Goal: Task Accomplishment & Management: Complete application form

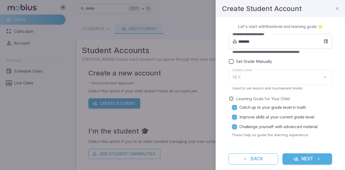
type input "*"
click at [258, 43] on input "*******" at bounding box center [280, 41] width 85 height 15
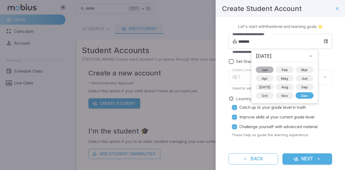
click at [265, 71] on span "Jan" at bounding box center [264, 69] width 13 height 5
type input "*******"
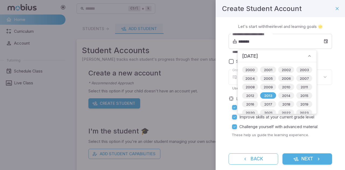
click at [223, 70] on div "**********" at bounding box center [279, 97] width 129 height 161
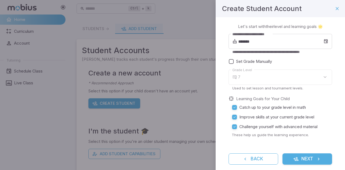
click at [311, 158] on button "Next" at bounding box center [307, 159] width 50 height 11
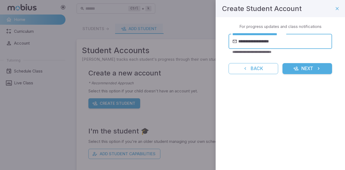
click at [280, 39] on input "**********" at bounding box center [285, 41] width 94 height 15
click at [308, 68] on button "Next" at bounding box center [307, 68] width 50 height 11
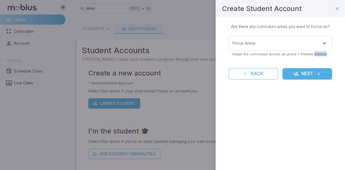
click at [308, 68] on form "Focus Areas Focus Areas Adapt the curriculum across all grade 7 themes instead …" at bounding box center [279, 58] width 103 height 44
click at [272, 47] on input "Focus Areas" at bounding box center [276, 43] width 90 height 10
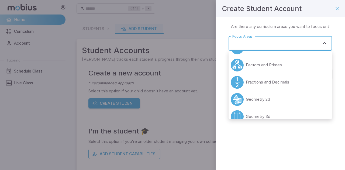
scroll to position [65, 0]
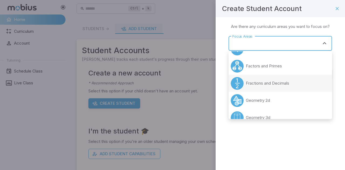
click at [276, 84] on p "Fractions and Decimals" at bounding box center [267, 83] width 43 height 6
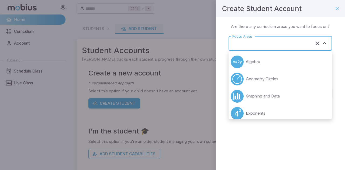
click at [266, 40] on input "Focus Areas" at bounding box center [272, 43] width 83 height 10
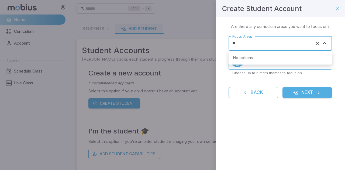
type input "*"
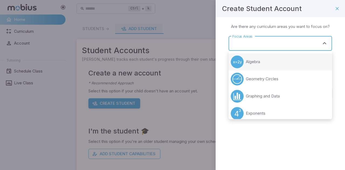
click at [268, 65] on li "Algebra" at bounding box center [279, 61] width 103 height 17
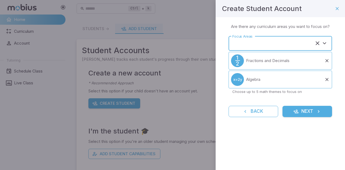
click at [257, 41] on input "Focus Areas" at bounding box center [272, 43] width 83 height 10
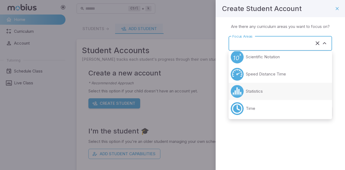
scroll to position [238, 0]
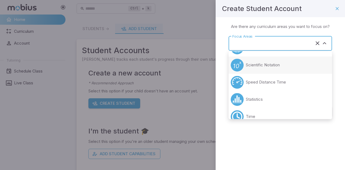
click at [273, 65] on p "Scientific Notation" at bounding box center [263, 65] width 34 height 6
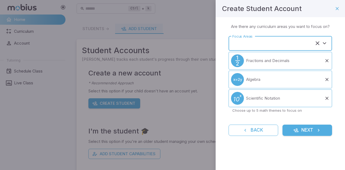
click at [265, 45] on input "Focus Areas" at bounding box center [272, 43] width 83 height 10
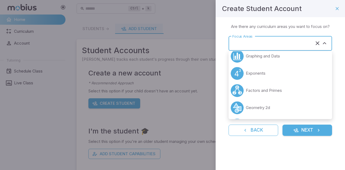
scroll to position [25, 0]
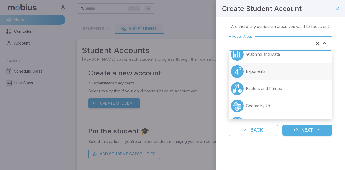
click at [285, 69] on li "Exponents" at bounding box center [279, 71] width 103 height 17
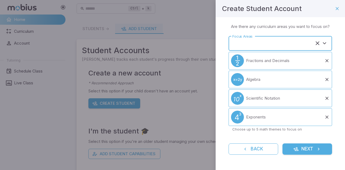
click at [273, 41] on input "Focus Areas" at bounding box center [272, 43] width 83 height 10
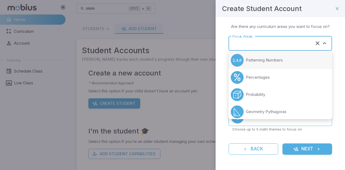
scroll to position [140, 0]
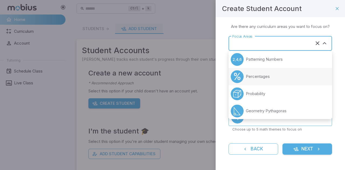
click at [278, 76] on li "Percentages" at bounding box center [279, 76] width 103 height 17
type input "**********"
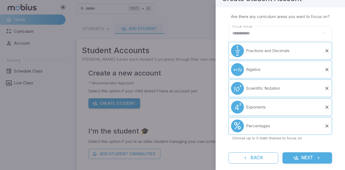
scroll to position [22, 0]
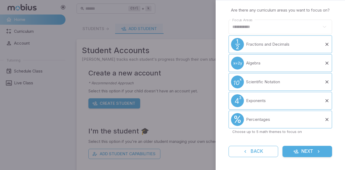
click at [308, 152] on button "Next" at bounding box center [307, 151] width 50 height 11
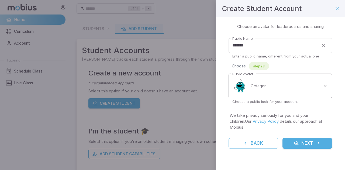
click at [293, 92] on body "Home Curriculum Account Tutoring Schedule Class Live Class Ctrl + k ​ Students …" at bounding box center [172, 106] width 345 height 213
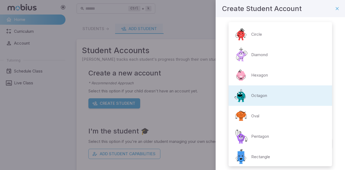
scroll to position [105, 0]
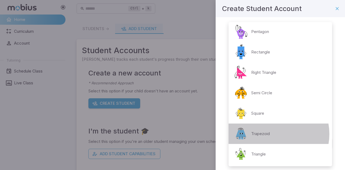
click at [271, 134] on li "Trapezoid" at bounding box center [279, 134] width 103 height 20
type input "**********"
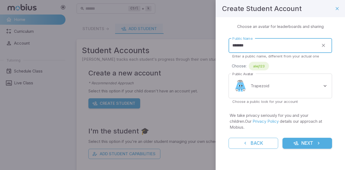
click at [255, 48] on input "*******" at bounding box center [273, 45] width 90 height 15
click at [239, 46] on input "*******" at bounding box center [273, 45] width 90 height 15
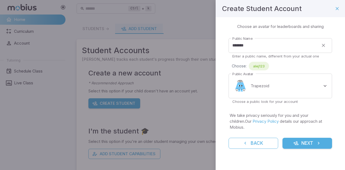
click at [284, 64] on div "Choose: alej123" at bounding box center [282, 66] width 100 height 9
click at [301, 140] on button "Next" at bounding box center [307, 143] width 50 height 11
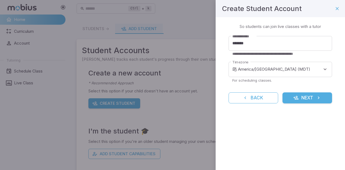
click at [309, 104] on div "**********" at bounding box center [279, 66] width 129 height 99
click at [304, 99] on button "Next" at bounding box center [307, 98] width 50 height 11
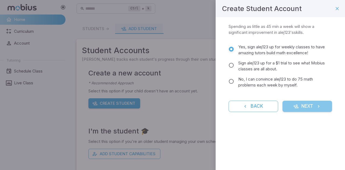
click at [306, 104] on button "Next" at bounding box center [307, 106] width 50 height 11
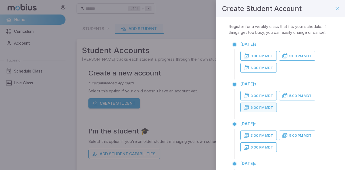
scroll to position [111, 0]
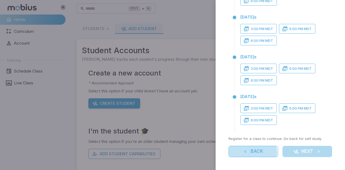
click at [247, 153] on button "Back" at bounding box center [253, 151] width 50 height 11
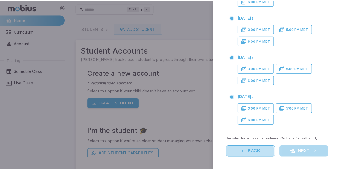
scroll to position [0, 0]
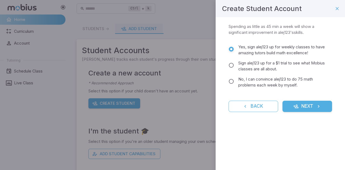
click at [283, 25] on p "Spending as little as 45 min a week will show a significant improvement in alej…" at bounding box center [279, 30] width 103 height 12
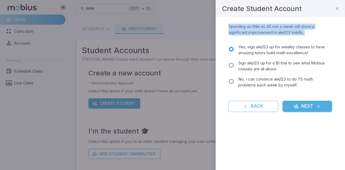
click at [283, 25] on p "Spending as little as 45 min a week will show a significant improvement in alej…" at bounding box center [279, 30] width 103 height 12
click at [290, 44] on div "Yes, sign alej123 up for weekly classes to have amazing tutors build math excel…" at bounding box center [279, 66] width 103 height 49
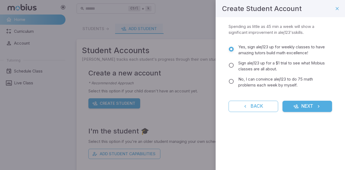
click at [297, 84] on span "No, I can convince alej123 to do 75 math problems each week by myself." at bounding box center [282, 82] width 89 height 12
click at [296, 50] on span "Yes, sign alej123 up for weekly classes to have amazing tutors build math excel…" at bounding box center [282, 50] width 89 height 12
click at [295, 82] on span "No, I can convince alej123 to do 75 math problems each week by myself." at bounding box center [282, 82] width 89 height 12
click at [307, 105] on button "Next" at bounding box center [307, 106] width 50 height 11
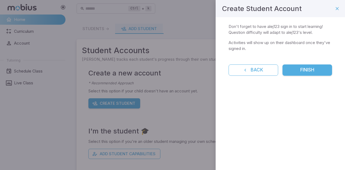
click at [288, 33] on p "Don't forget to have alej123 sign in to start learning! Question difficulty wil…" at bounding box center [279, 30] width 103 height 12
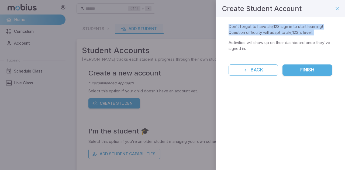
click at [288, 33] on p "Don't forget to have alej123 sign in to start learning! Question difficulty wil…" at bounding box center [279, 30] width 103 height 12
click at [293, 31] on p "Don't forget to have alej123 sign in to start learning! Question difficulty wil…" at bounding box center [279, 30] width 103 height 12
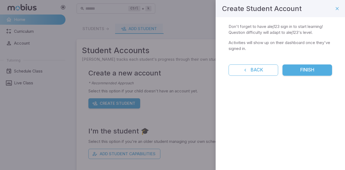
click at [309, 69] on button "Finish" at bounding box center [307, 70] width 50 height 11
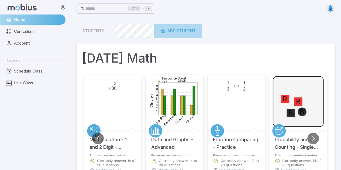
click at [188, 33] on div "Add Student" at bounding box center [178, 31] width 36 height 6
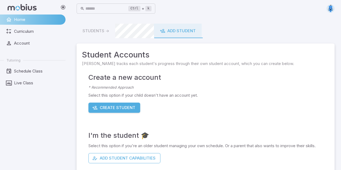
click at [125, 107] on button "Create Student" at bounding box center [114, 108] width 52 height 10
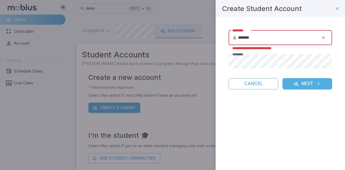
click at [254, 38] on input "*******" at bounding box center [278, 37] width 80 height 15
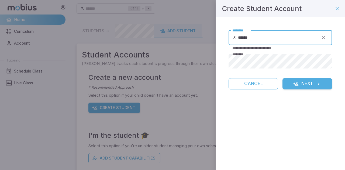
type input "******"
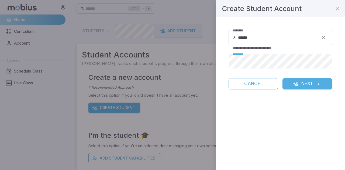
click at [320, 82] on icon "submit" at bounding box center [318, 83] width 5 height 5
